Goal: Transaction & Acquisition: Purchase product/service

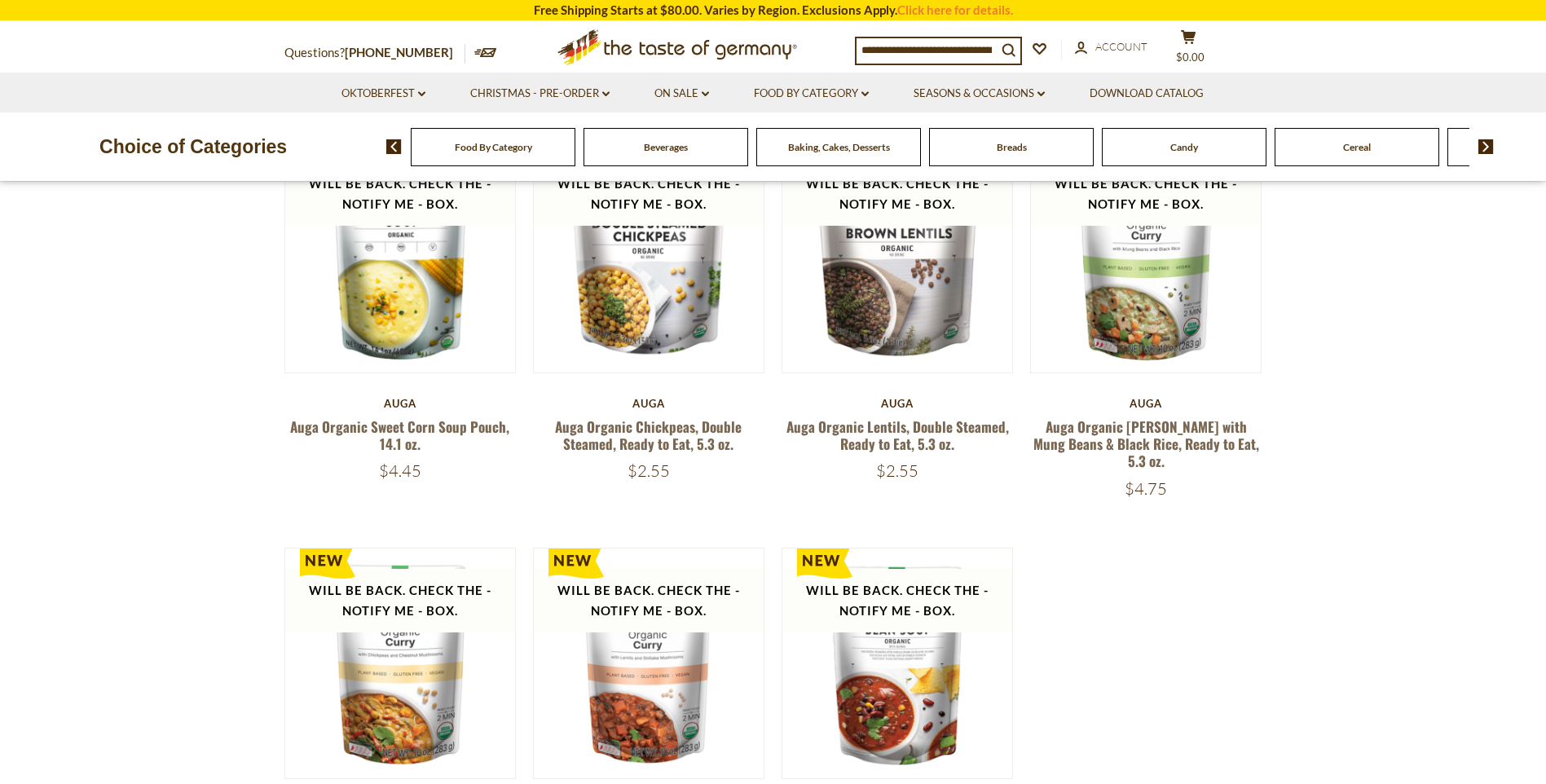
scroll to position [814, 0]
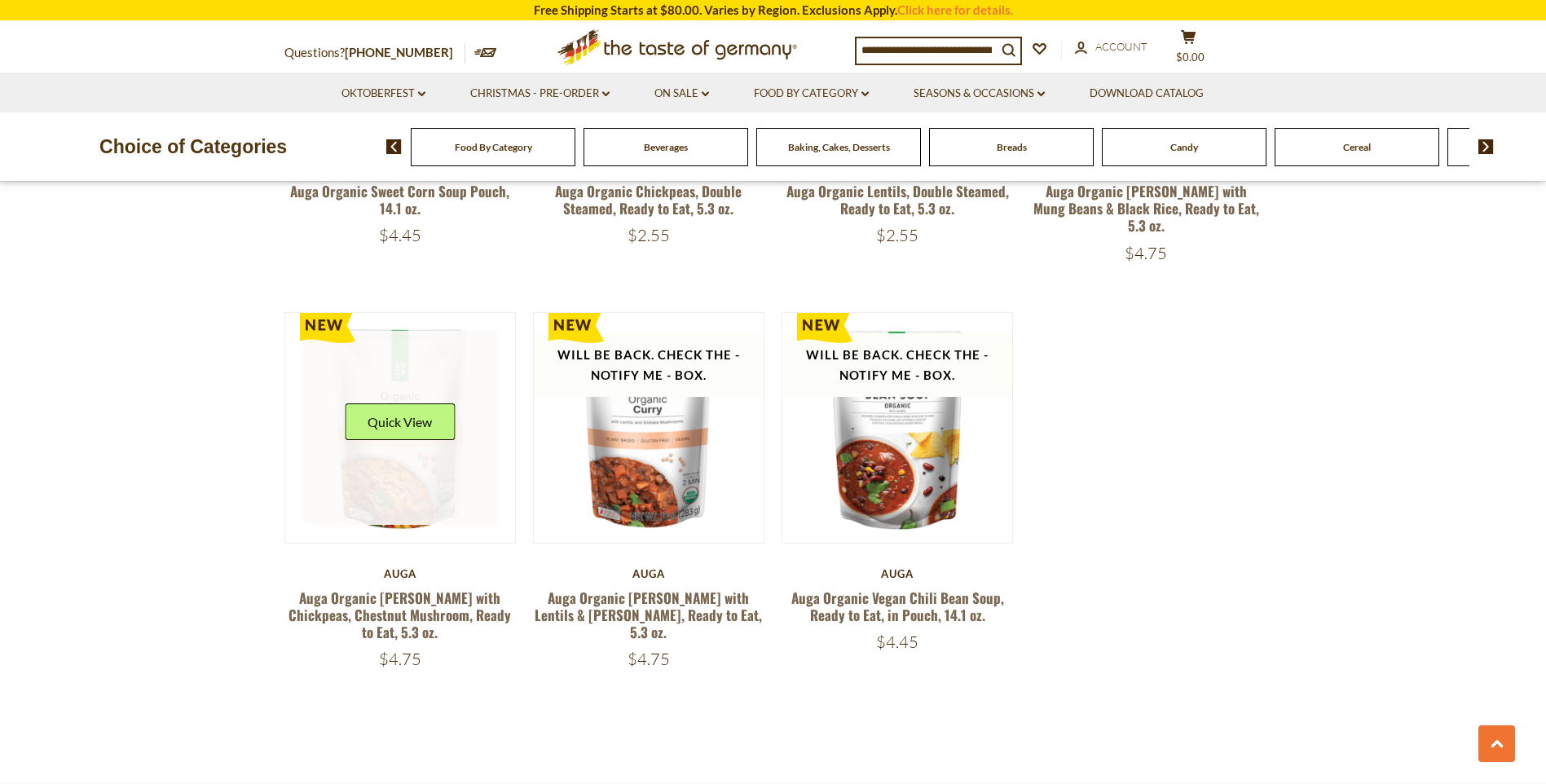
click at [391, 440] on link at bounding box center [400, 427] width 194 height 194
